Goal: Task Accomplishment & Management: Manage account settings

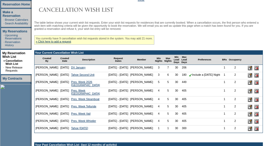
scroll to position [77, 0]
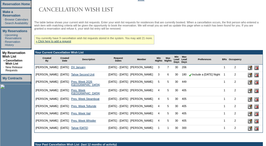
click at [200, 76] on nobr "Include a [DATE] Night" at bounding box center [204, 74] width 31 height 3
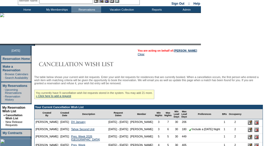
scroll to position [21, 0]
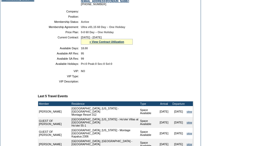
scroll to position [109, 0]
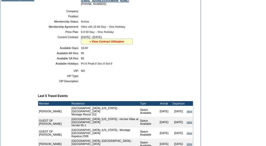
click at [115, 43] on link "» View Contract Utilization" at bounding box center [106, 41] width 35 height 3
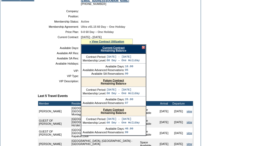
click at [119, 49] on link "Current Contract" at bounding box center [113, 47] width 22 height 3
click at [243, 69] on form "Follow Us ::" at bounding box center [133, 92] width 266 height 403
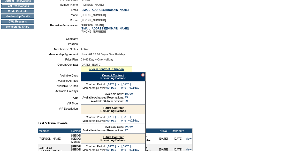
scroll to position [81, 0]
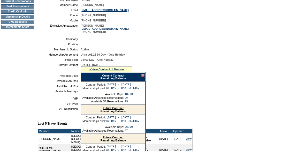
click at [143, 77] on div at bounding box center [143, 75] width 3 height 3
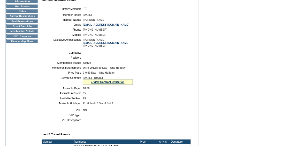
scroll to position [0, 0]
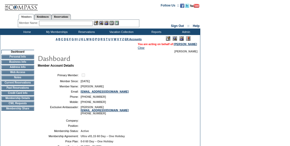
click at [24, 105] on td "CWL Requests" at bounding box center [17, 103] width 33 height 4
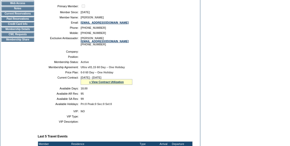
scroll to position [70, 0]
